Goal: Feedback & Contribution: Leave review/rating

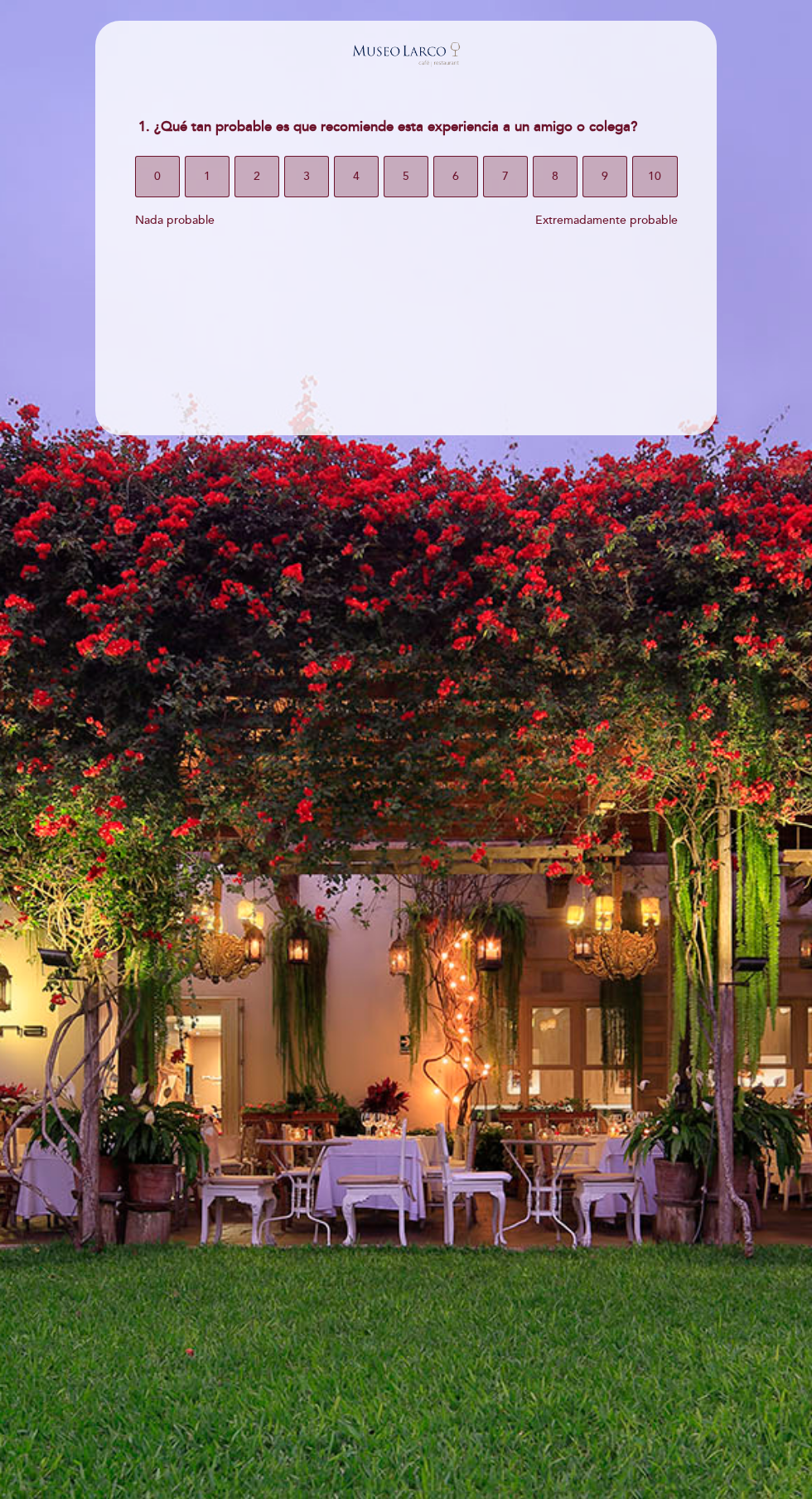
click at [211, 399] on section "1. ¿Qué tan probable es que recomiende esta experiencia a un amigo o colega? 1.…" at bounding box center [406, 228] width 622 height 415
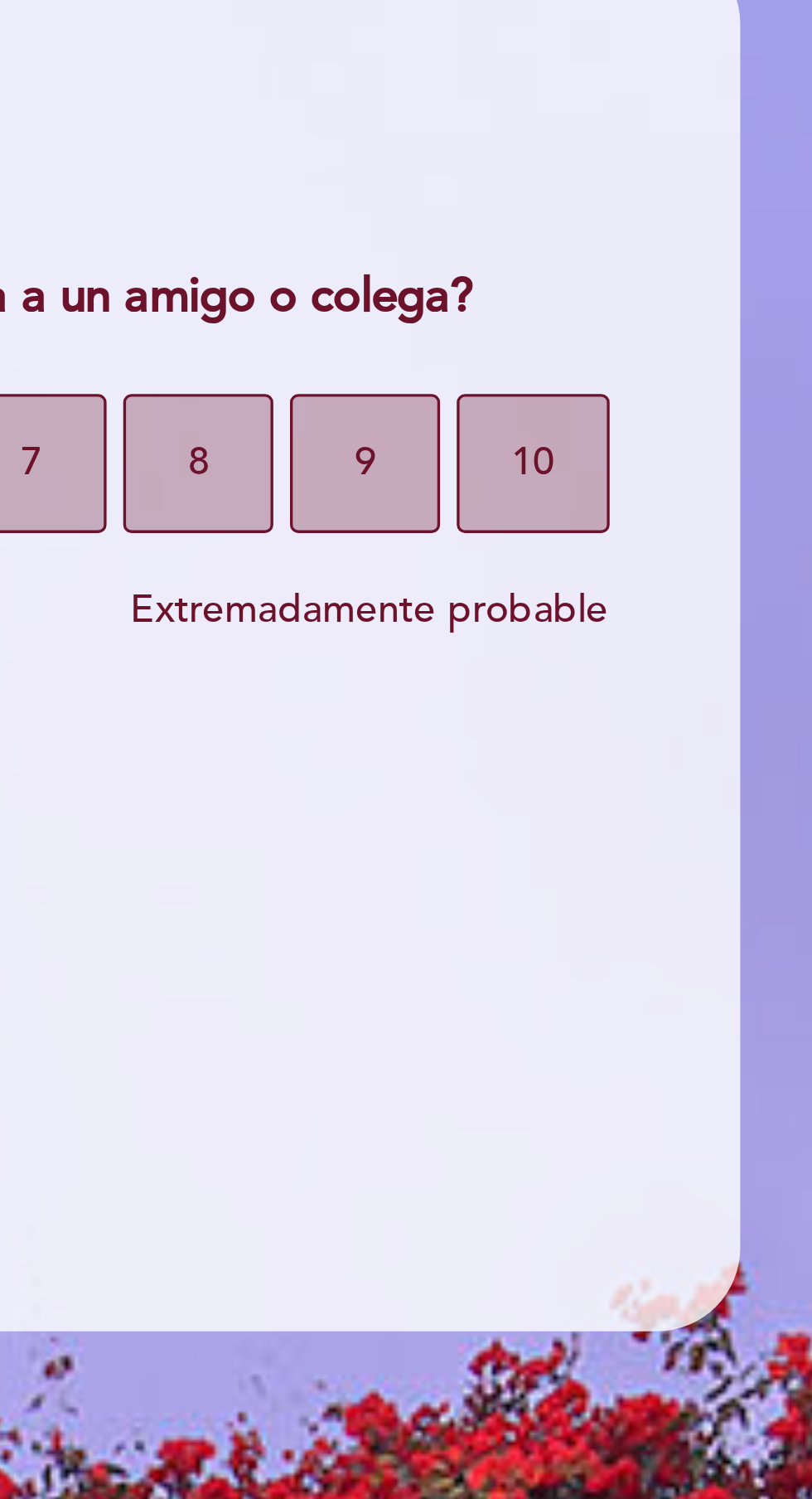
click at [650, 169] on span "10" at bounding box center [654, 177] width 13 height 47
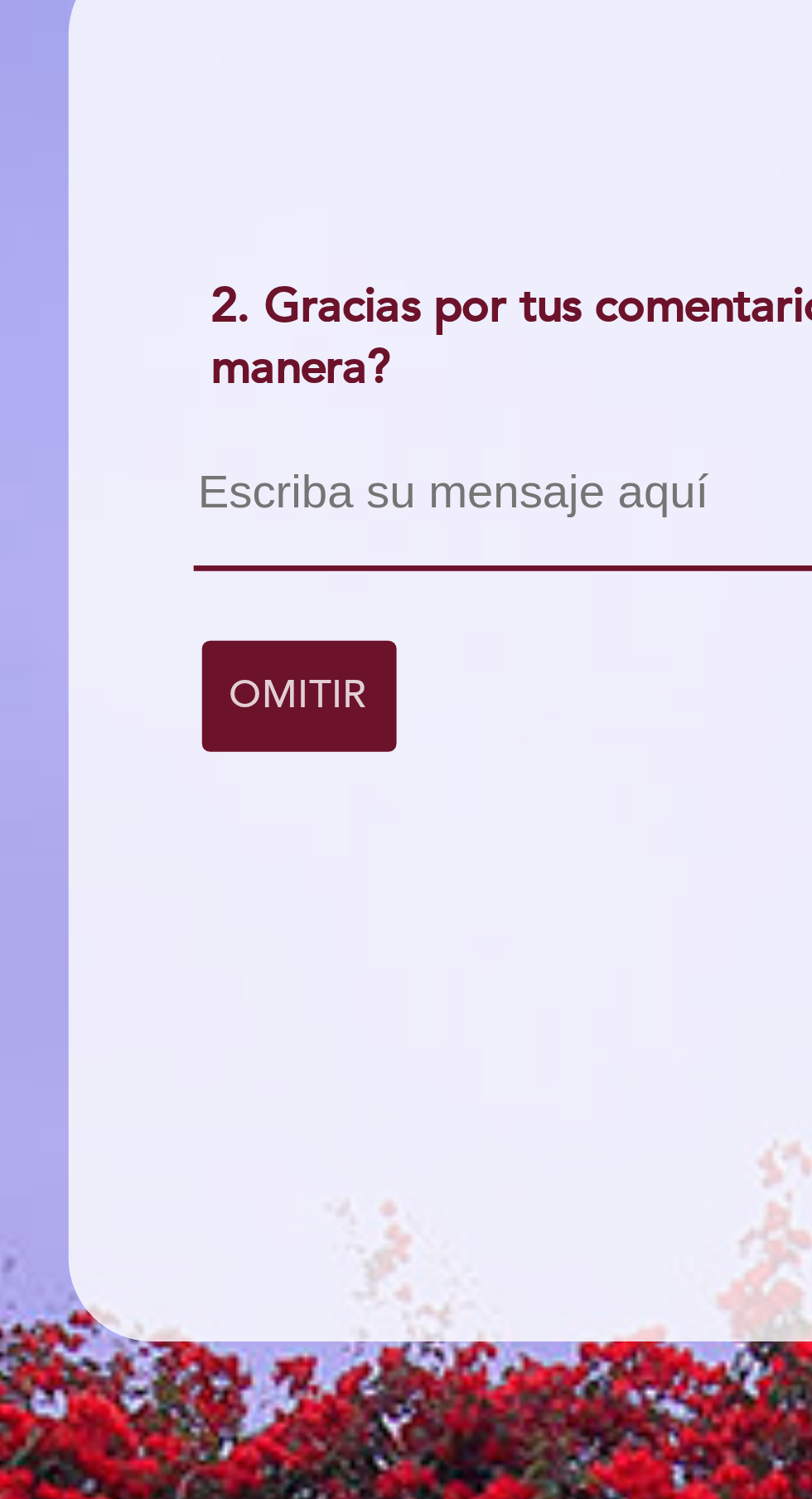
click at [162, 183] on textarea at bounding box center [406, 189] width 548 height 31
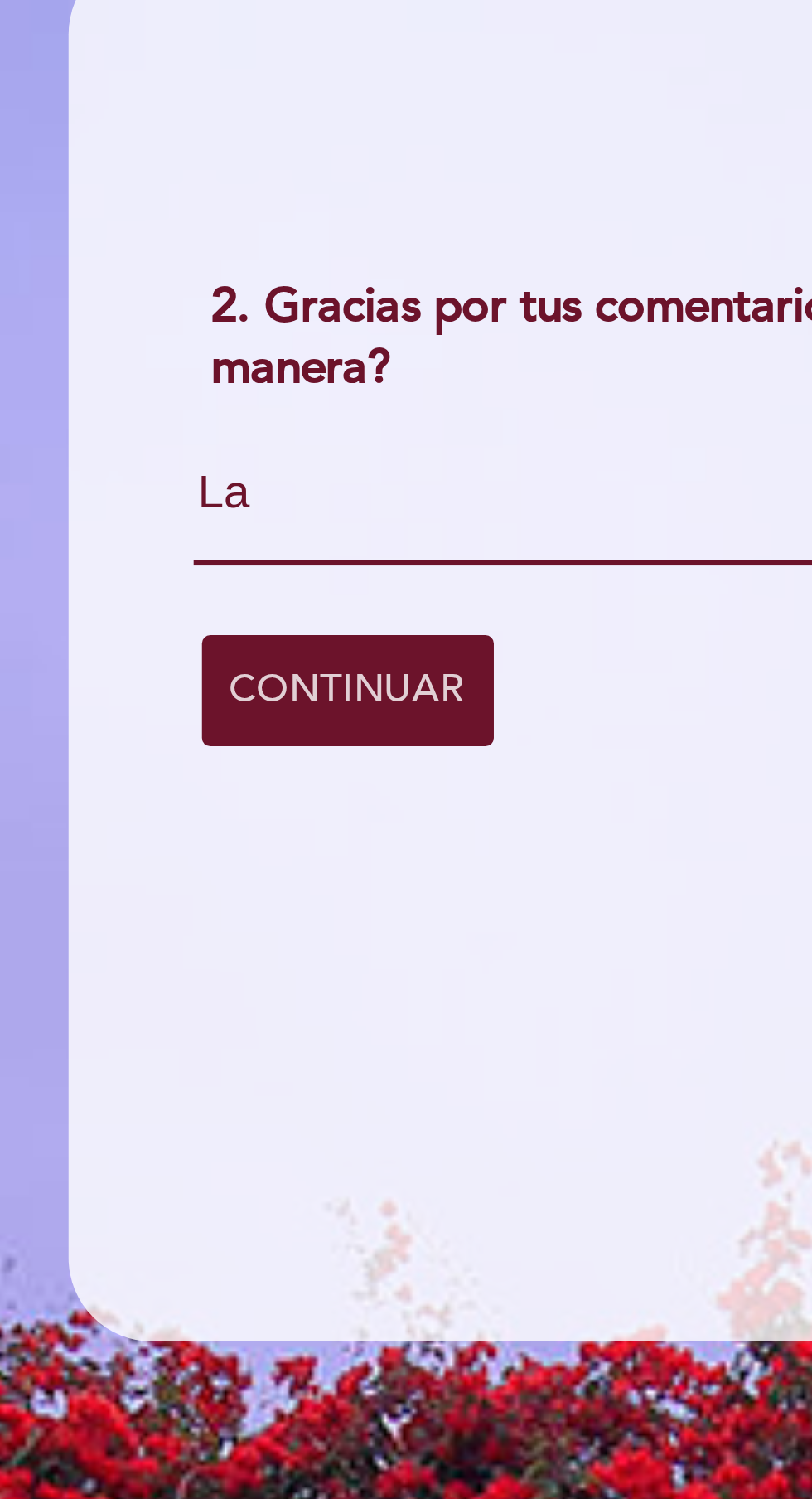
type textarea "L"
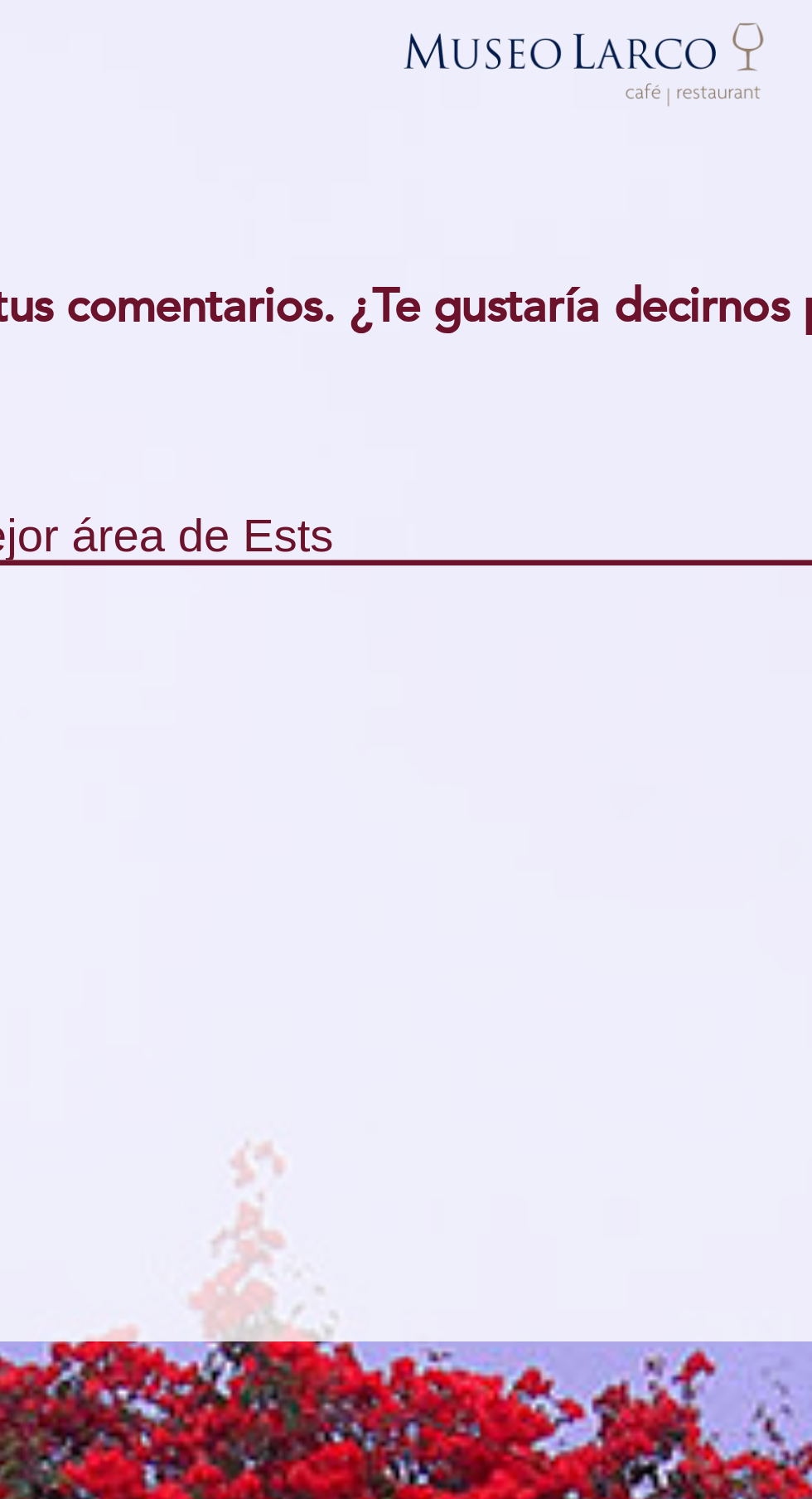
click at [334, 194] on textarea "Todo muy bien Solo falta un mejor área de Ests" at bounding box center [406, 188] width 548 height 30
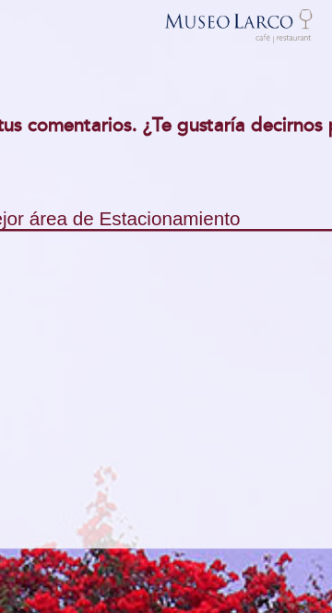
scroll to position [1, 0]
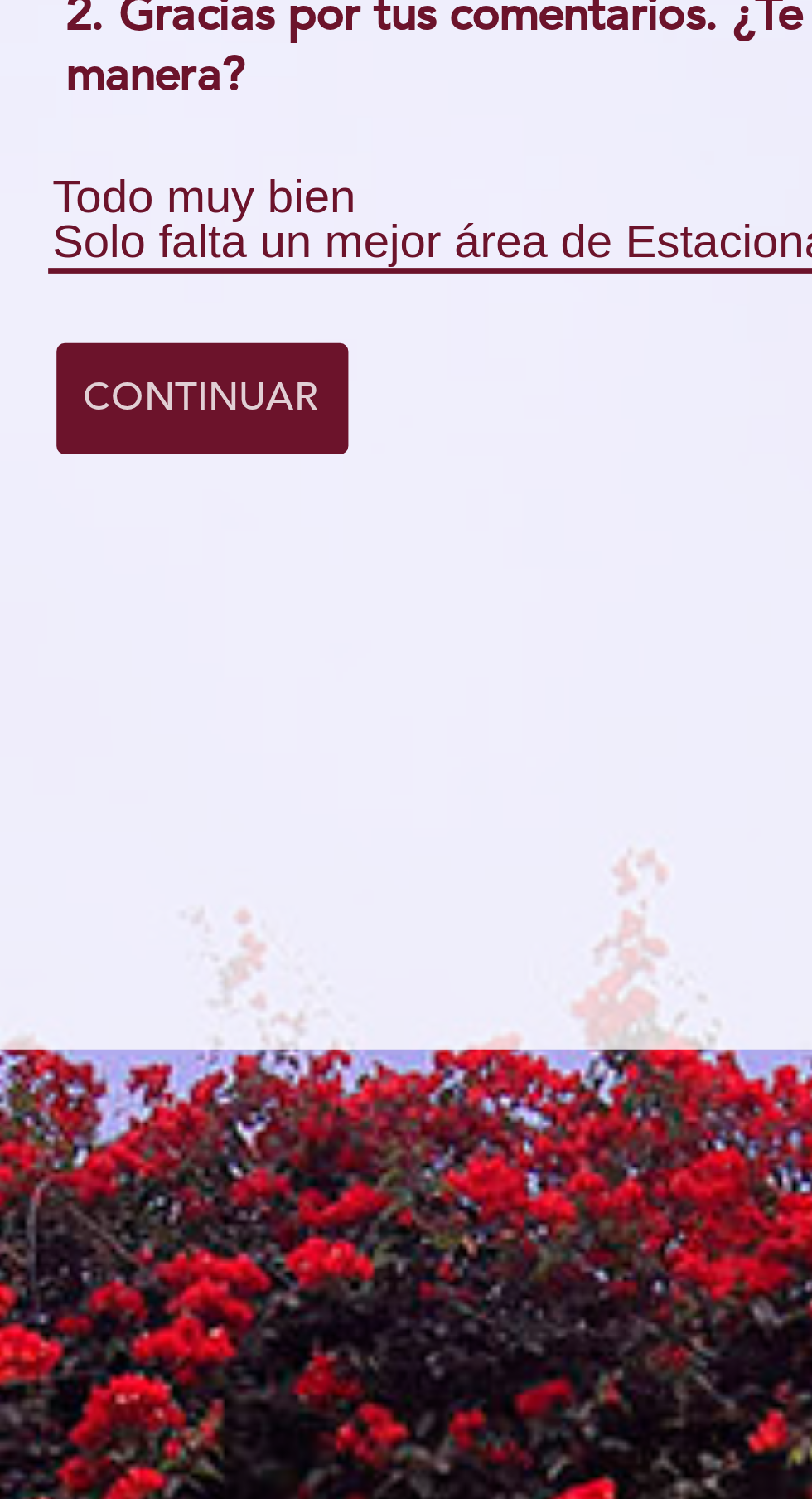
type textarea "Todo muy bien Solo falta un mejor área de Estacionamiento"
click at [163, 243] on span "CONTINUAR" at bounding box center [179, 241] width 71 height 47
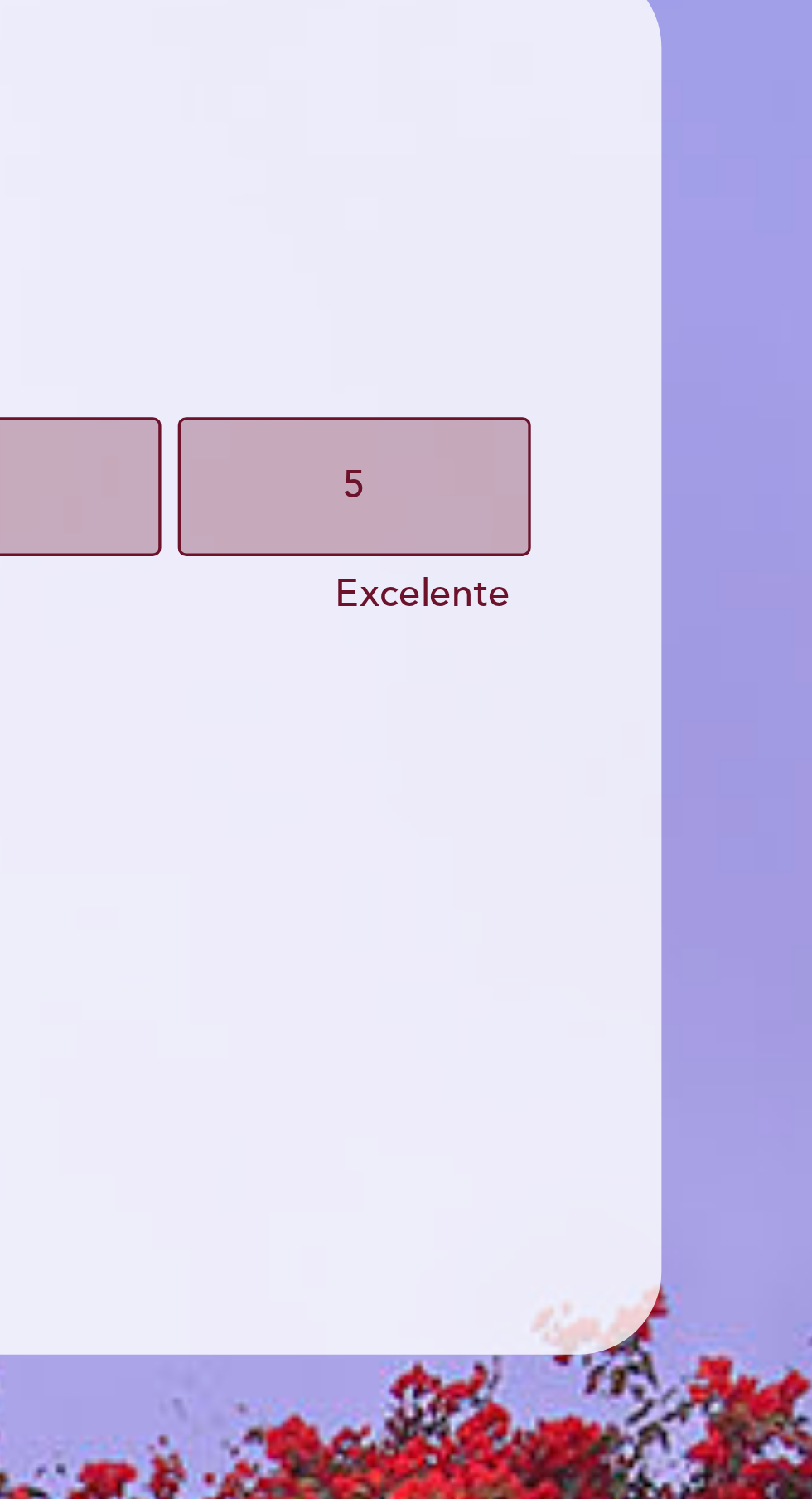
click at [632, 171] on button "5" at bounding box center [624, 177] width 104 height 41
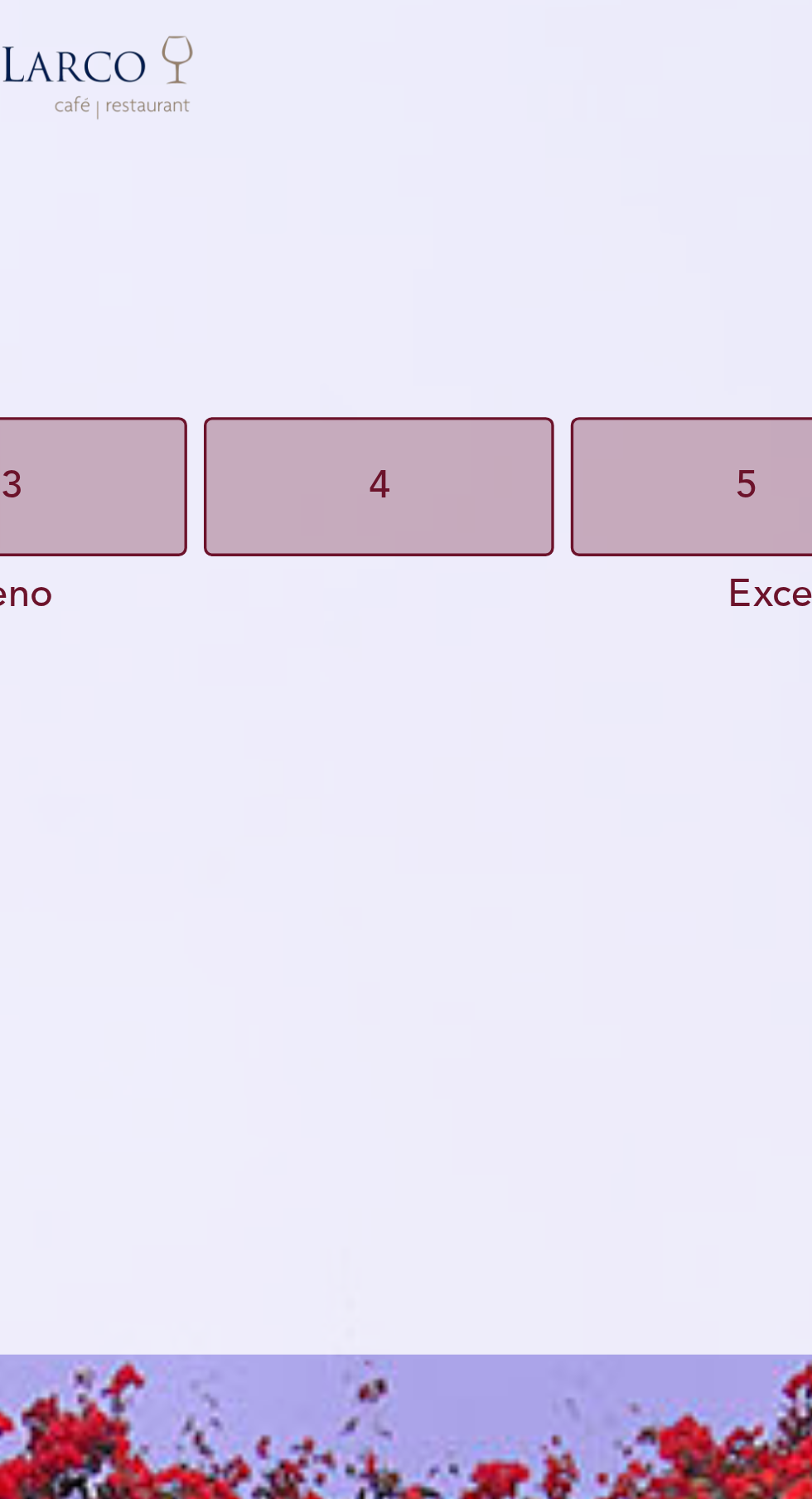
click at [593, 180] on button "5" at bounding box center [624, 177] width 104 height 41
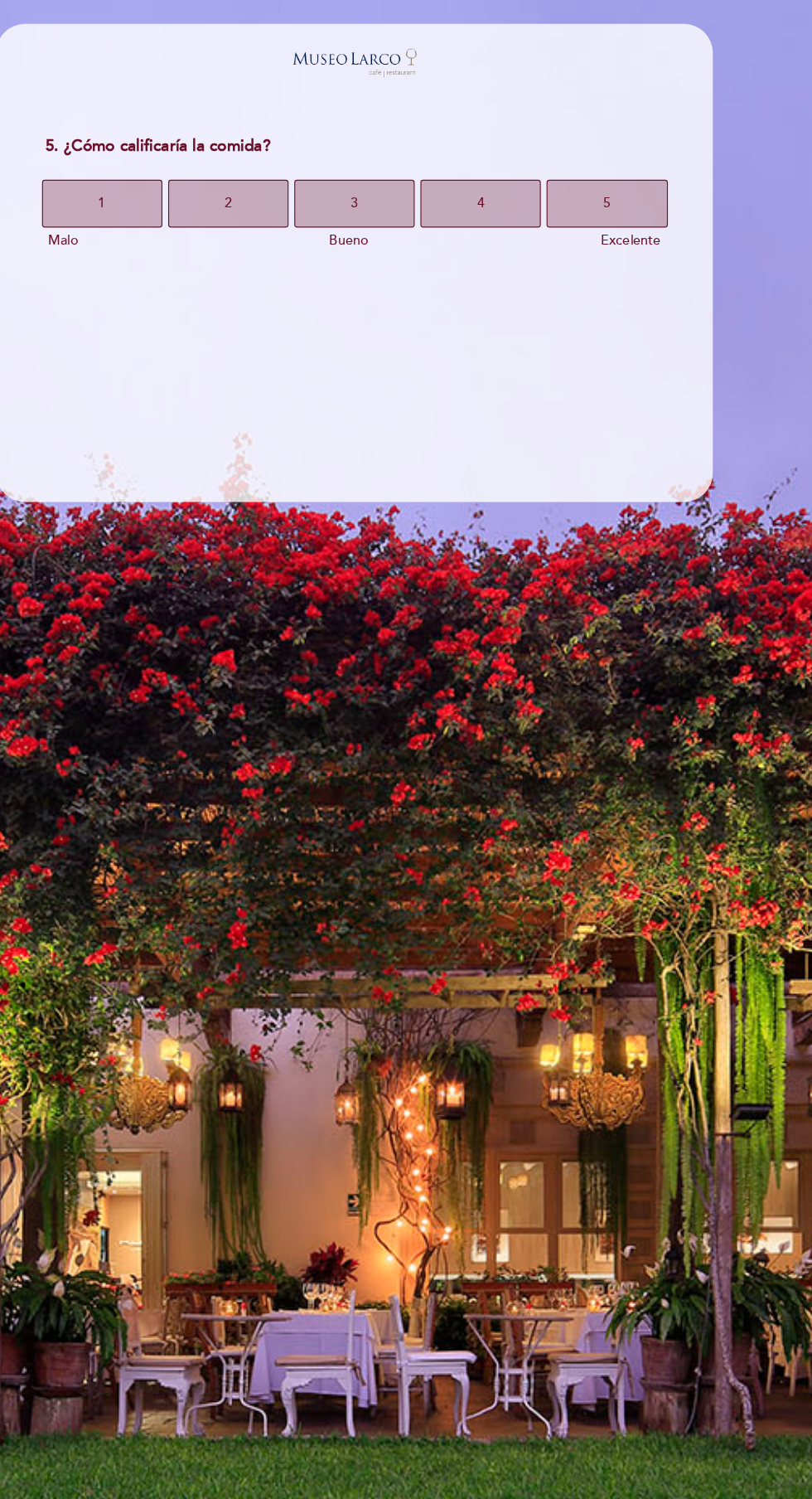
click at [624, 177] on span "5" at bounding box center [624, 177] width 6 height 47
